Goal: Task Accomplishment & Management: Manage account settings

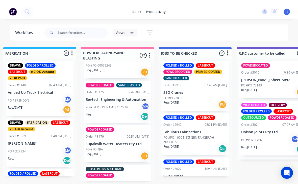
scroll to position [0, 396]
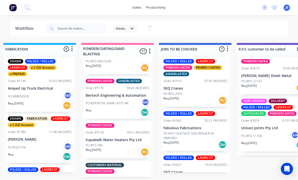
click at [100, 101] on p "PO #[PERSON_NAME]-4375-MC" at bounding box center [107, 103] width 43 height 5
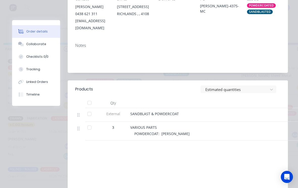
scroll to position [127, 0]
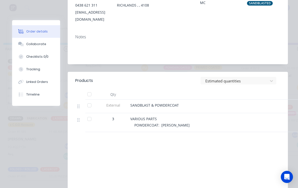
click at [24, 40] on button "Collaborate" at bounding box center [36, 44] width 48 height 13
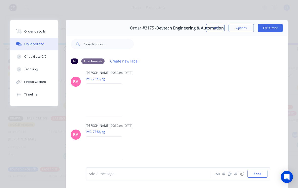
scroll to position [62, 0]
click at [216, 27] on button "Close" at bounding box center [215, 28] width 18 height 8
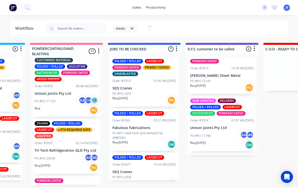
scroll to position [275, 0]
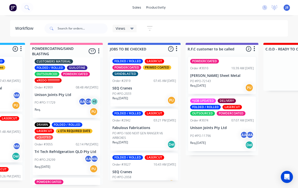
click at [69, 155] on div "PO #PO-29299 AA MA" at bounding box center [67, 160] width 64 height 10
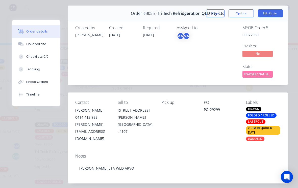
scroll to position [10, 0]
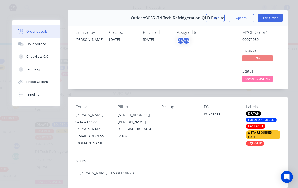
click at [215, 15] on button "Close" at bounding box center [215, 18] width 18 height 8
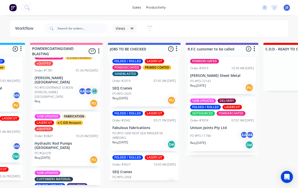
scroll to position [157, 0]
click at [66, 142] on p "Hydraulic Rod Pumps [GEOGRAPHIC_DATA]" at bounding box center [67, 146] width 64 height 9
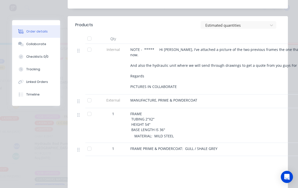
scroll to position [203, 0]
click at [40, 48] on button "Collaborate" at bounding box center [36, 44] width 48 height 13
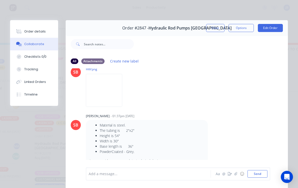
scroll to position [102, 0]
click at [211, 35] on div at bounding box center [211, 44] width 154 height 20
click at [215, 32] on button "Close" at bounding box center [215, 28] width 18 height 8
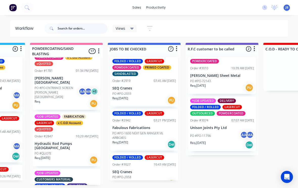
click at [78, 31] on input "text" at bounding box center [83, 28] width 50 height 10
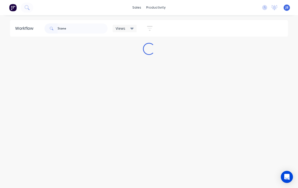
scroll to position [0, 0]
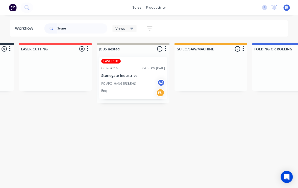
click at [146, 74] on p "Stonegate Industries" at bounding box center [133, 76] width 64 height 4
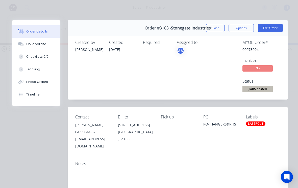
scroll to position [0, 73]
click at [47, 39] on button "Collaborate" at bounding box center [36, 44] width 48 height 13
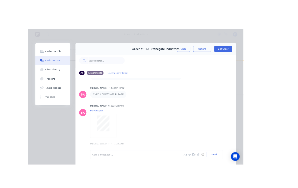
scroll to position [0, 19]
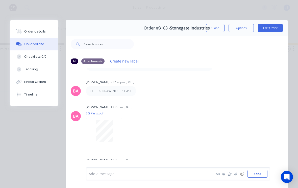
click at [211, 27] on button "Close" at bounding box center [215, 28] width 18 height 8
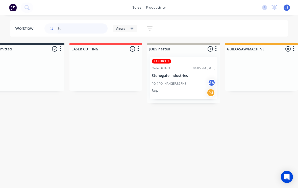
type input "S"
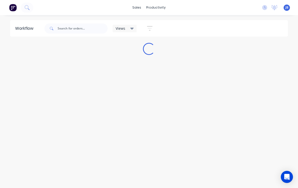
scroll to position [0, 0]
